Goal: Communication & Community: Answer question/provide support

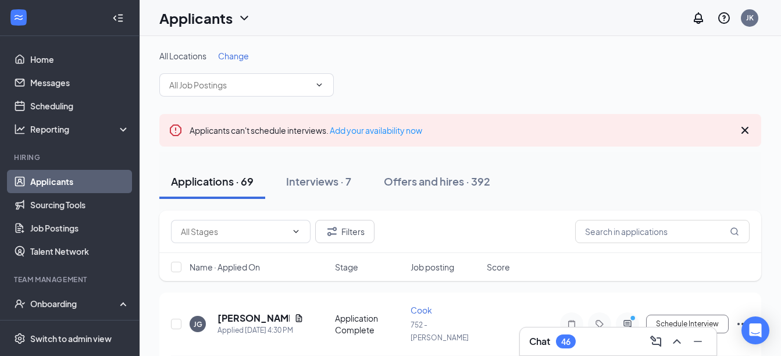
click at [746, 131] on icon "Cross" at bounding box center [744, 130] width 7 height 7
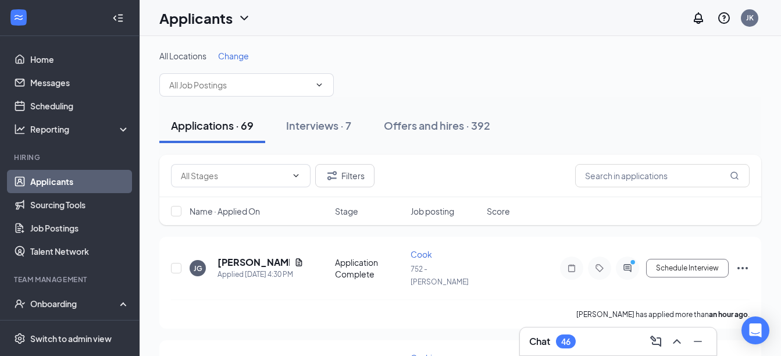
scroll to position [215, 0]
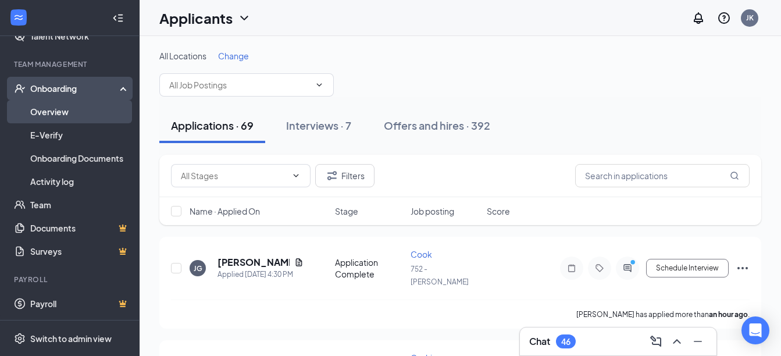
click at [69, 110] on link "Overview" at bounding box center [79, 111] width 99 height 23
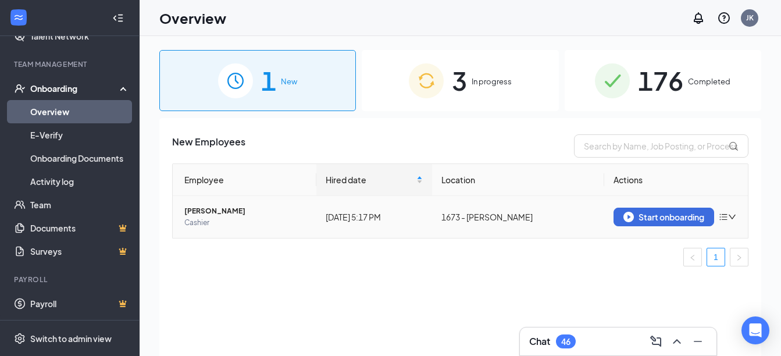
click at [221, 211] on span "nicholas schrader" at bounding box center [245, 211] width 123 height 12
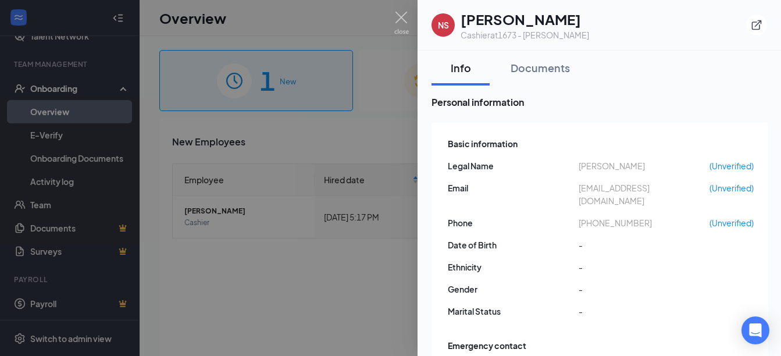
click at [404, 19] on img at bounding box center [401, 23] width 15 height 23
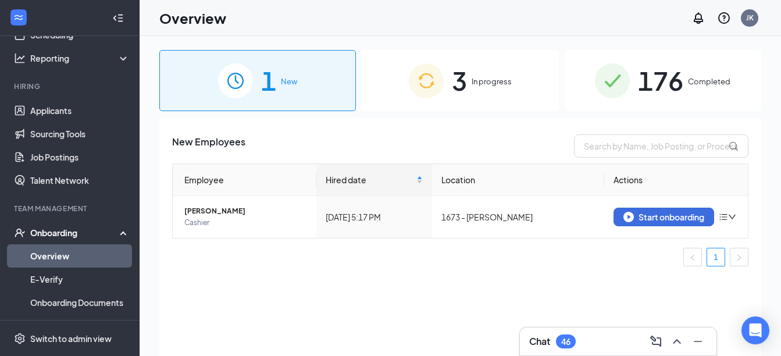
scroll to position [67, 0]
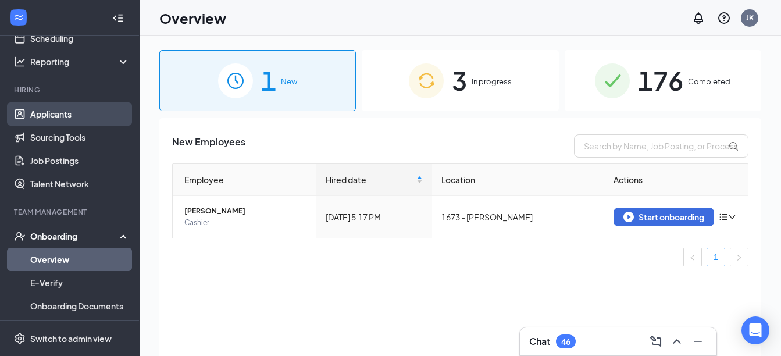
click at [69, 115] on link "Applicants" at bounding box center [79, 113] width 99 height 23
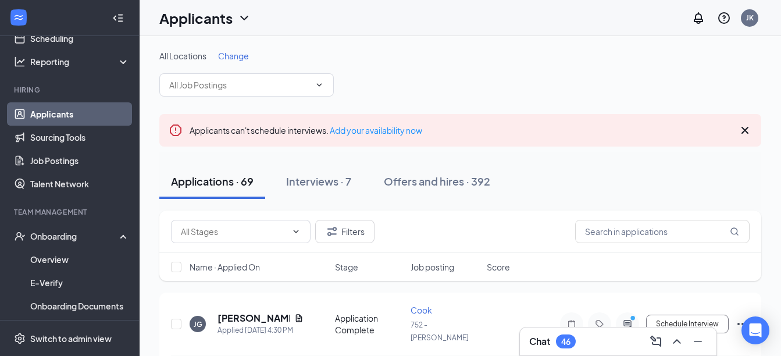
click at [746, 132] on icon "Cross" at bounding box center [745, 130] width 14 height 14
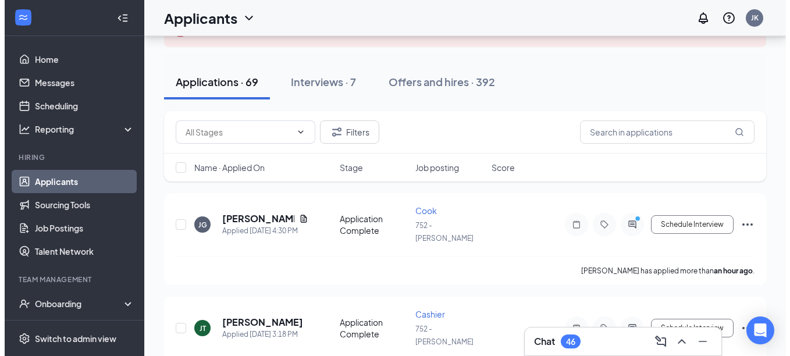
scroll to position [102, 0]
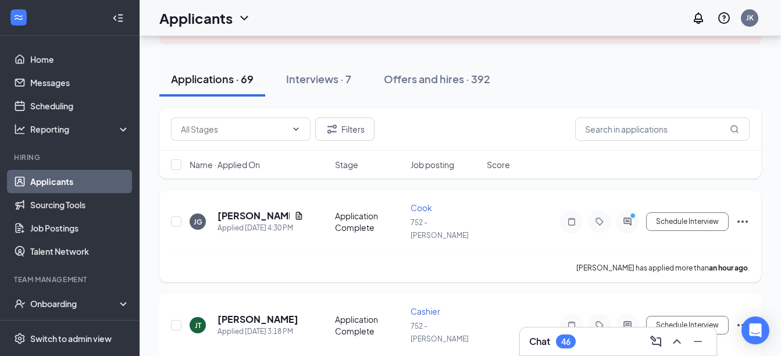
click at [627, 218] on icon "ActiveChat" at bounding box center [627, 222] width 8 height 8
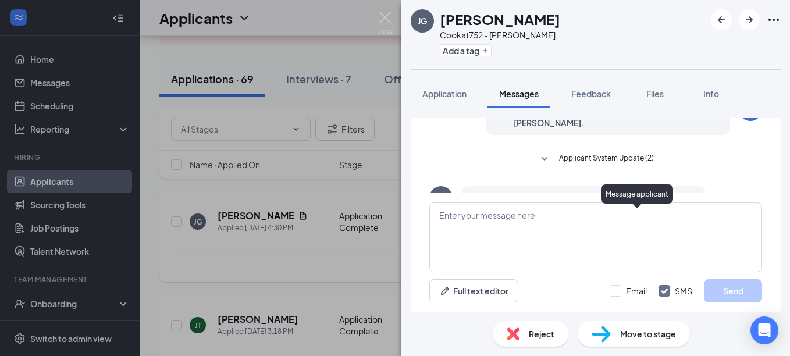
scroll to position [412, 0]
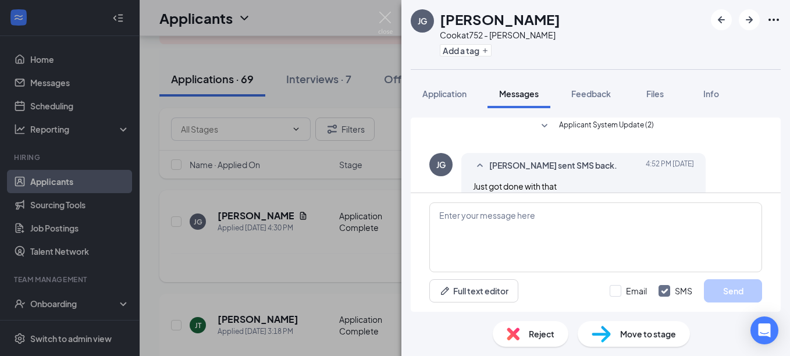
scroll to position [412, 0]
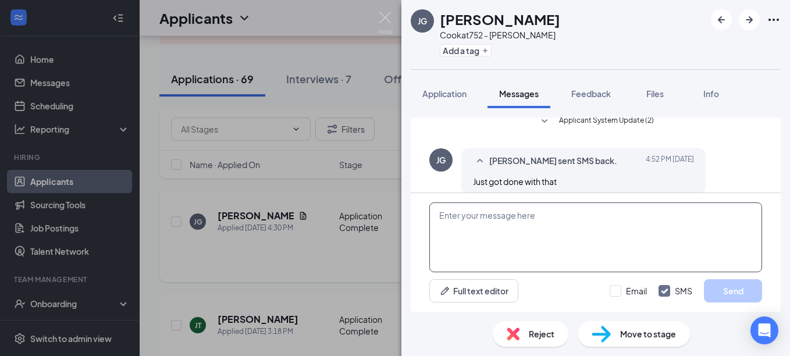
click at [625, 219] on textarea at bounding box center [595, 237] width 333 height 70
type textarea "W"
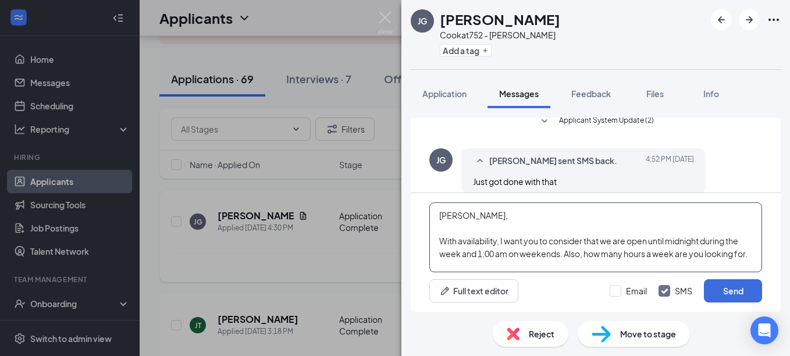
scroll to position [26, 0]
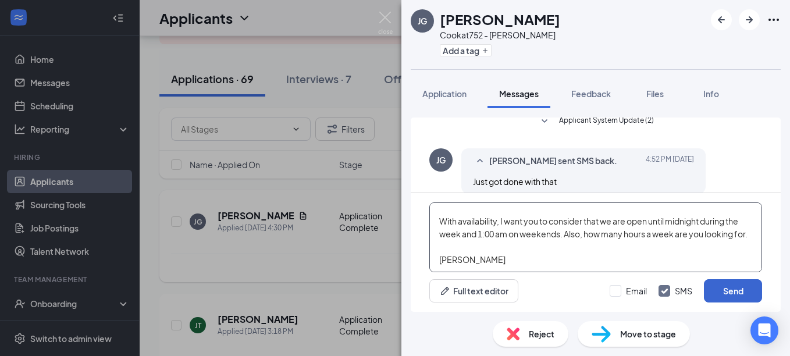
type textarea "[PERSON_NAME], With availability, I want you to consider that we are open until…"
click at [730, 287] on button "Send" at bounding box center [733, 290] width 58 height 23
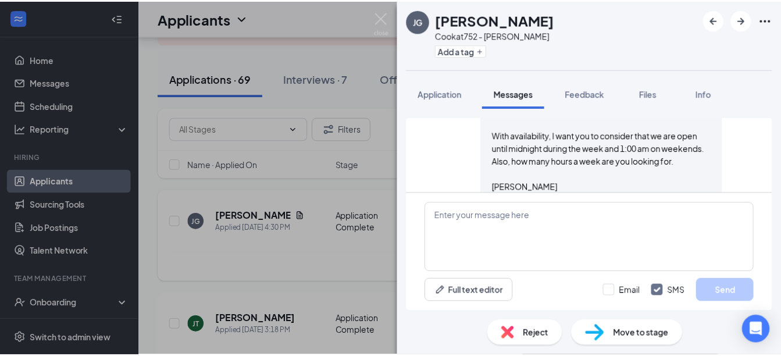
scroll to position [564, 0]
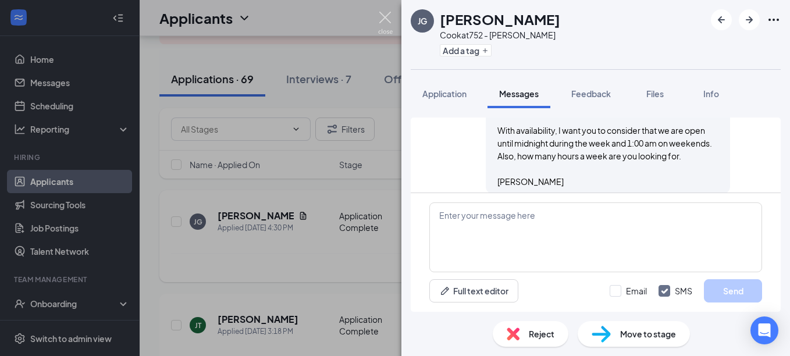
click at [383, 16] on img at bounding box center [385, 23] width 15 height 23
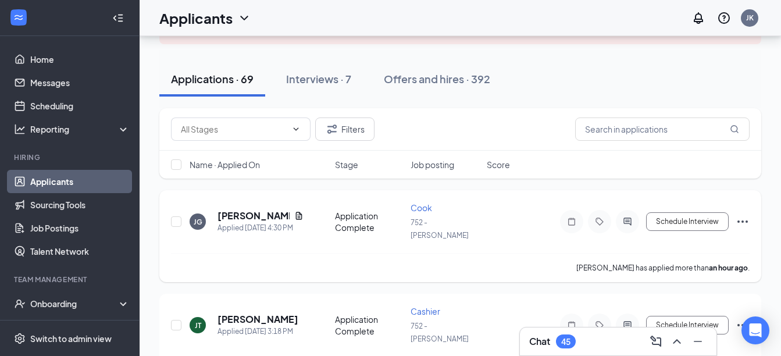
click at [586, 338] on div "Chat 45" at bounding box center [618, 341] width 178 height 19
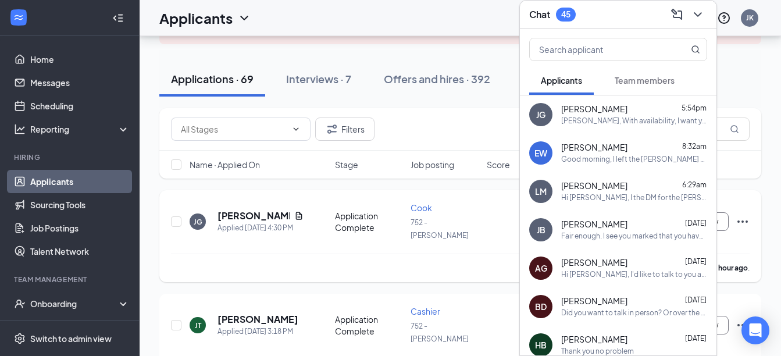
click at [608, 143] on span "[PERSON_NAME]" at bounding box center [594, 148] width 66 height 12
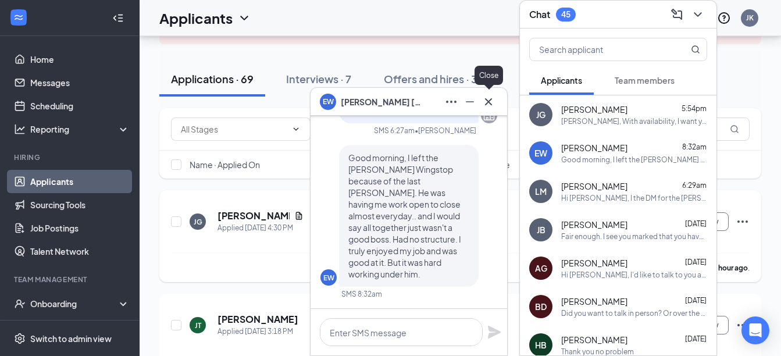
click at [487, 104] on icon "Cross" at bounding box center [488, 101] width 7 height 7
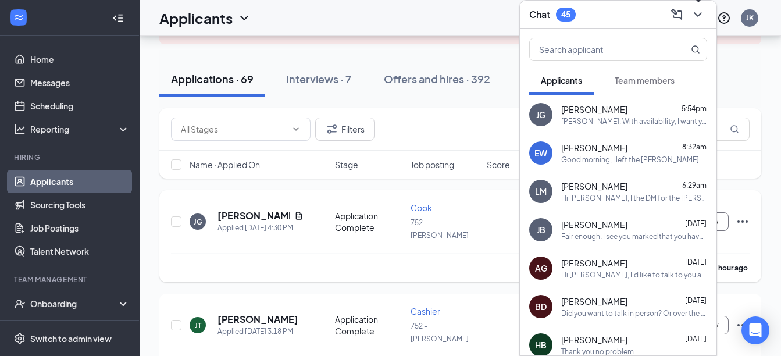
click at [702, 14] on icon "ChevronDown" at bounding box center [698, 15] width 14 height 14
